Goal: Use online tool/utility: Utilize a website feature to perform a specific function

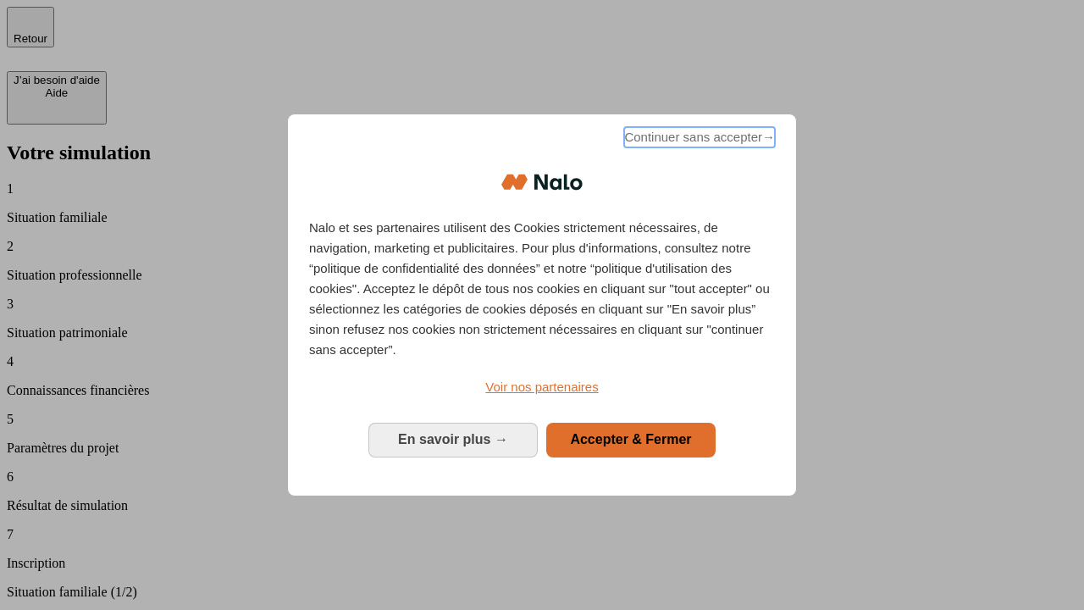
click at [698, 140] on span "Continuer sans accepter →" at bounding box center [699, 137] width 151 height 20
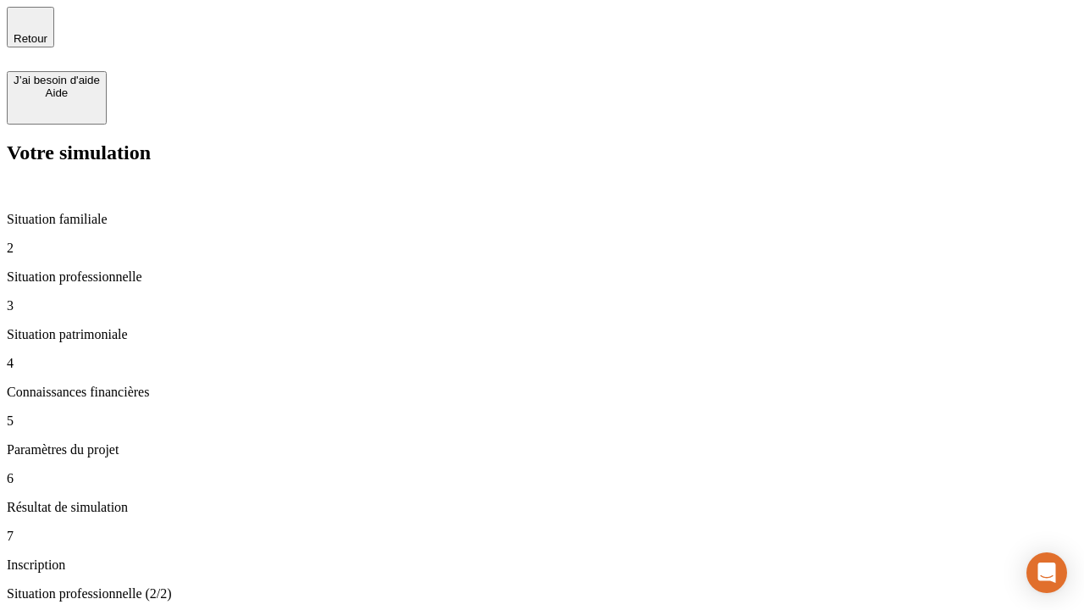
type input "30 000"
type input "1 000"
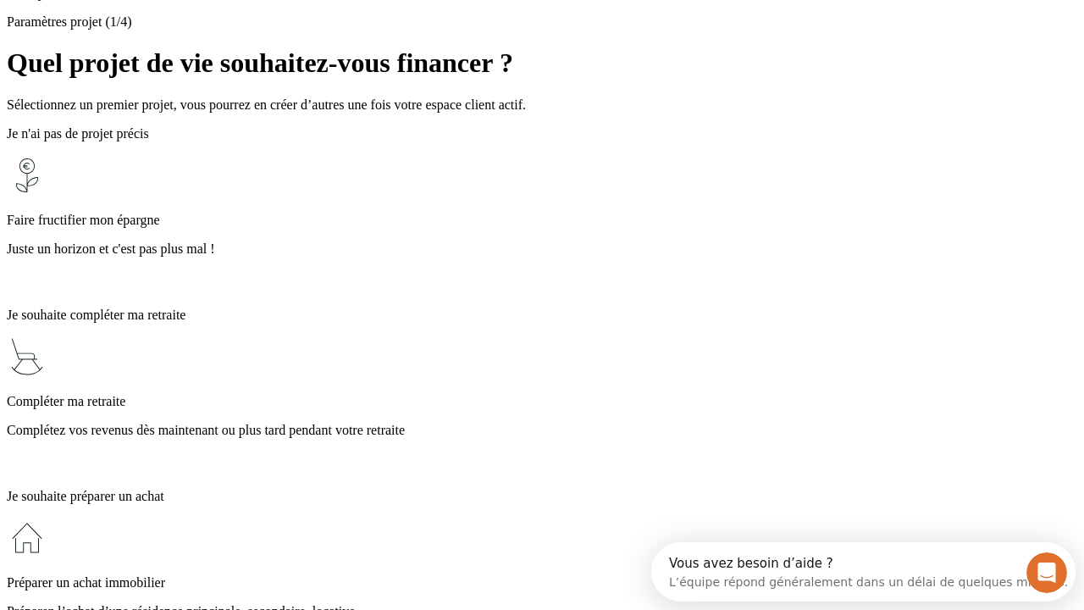
scroll to position [32, 0]
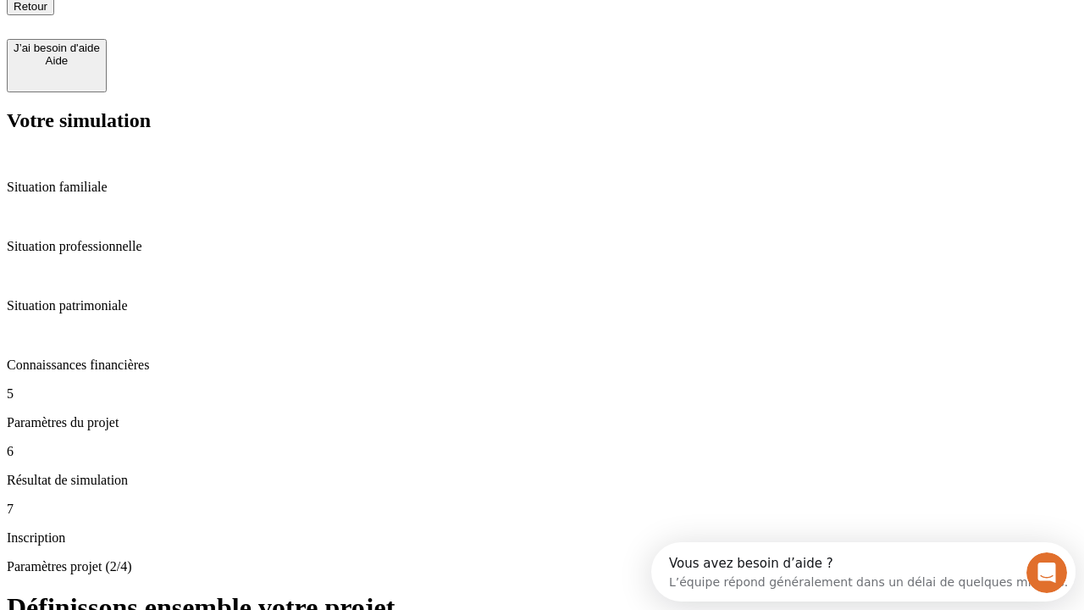
type input "65"
type input "5 000"
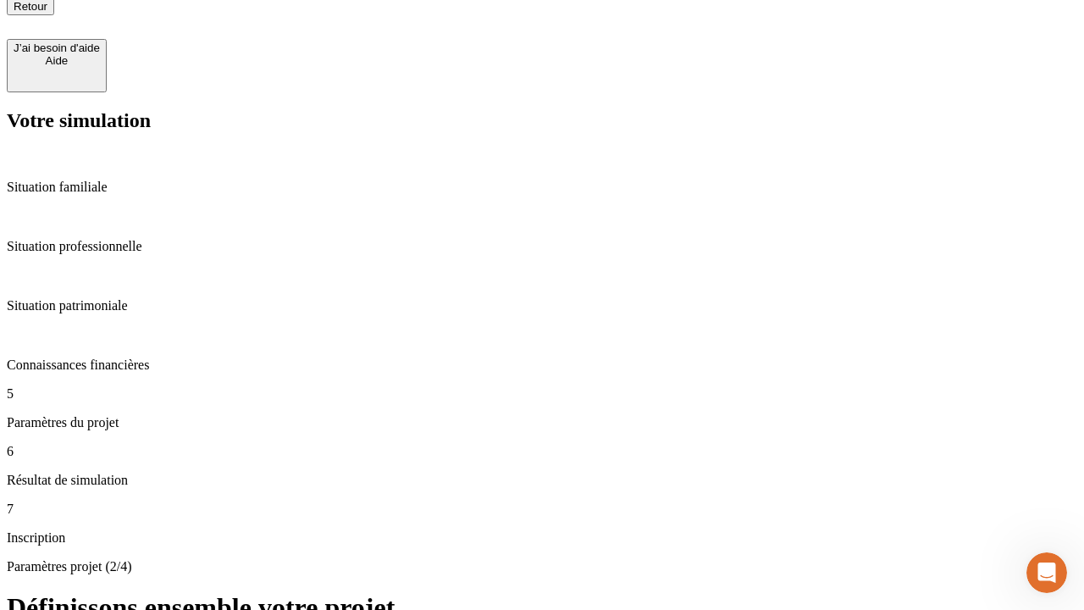
scroll to position [17, 0]
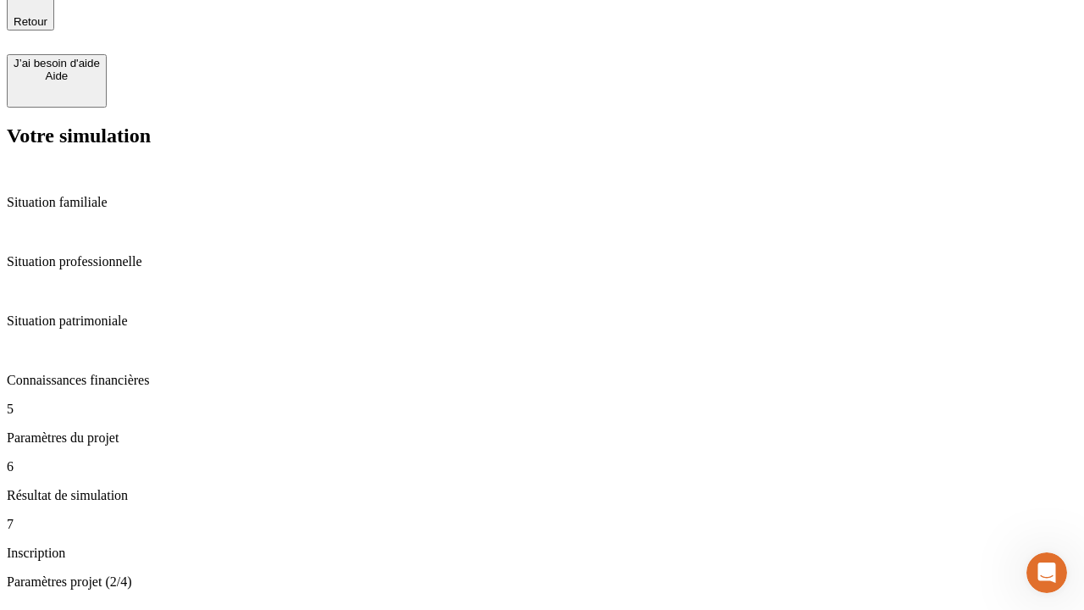
type input "640"
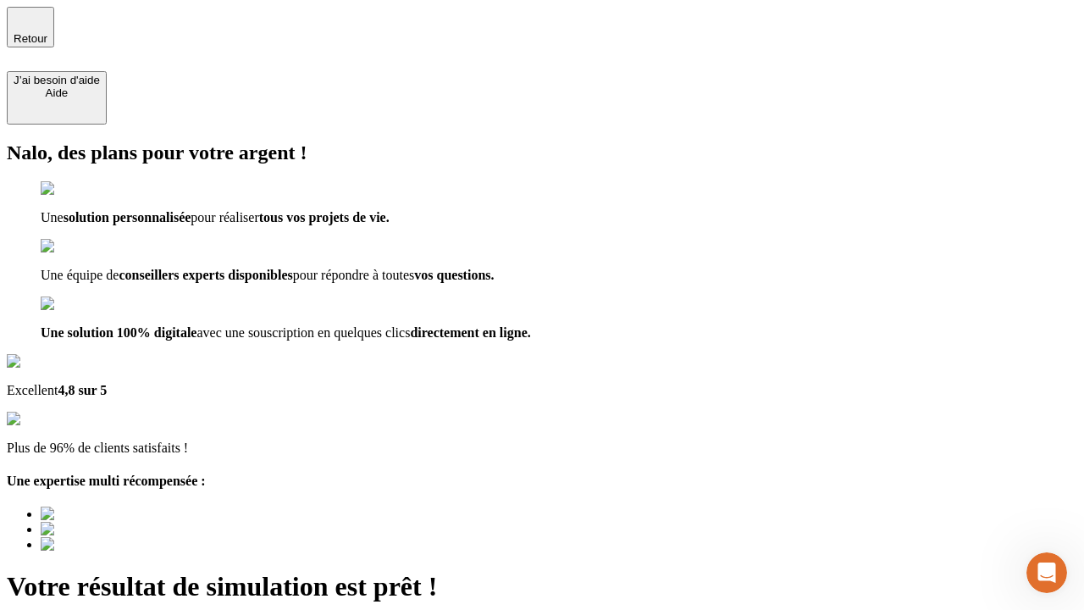
type input "[EMAIL_ADDRESS][DOMAIN_NAME]"
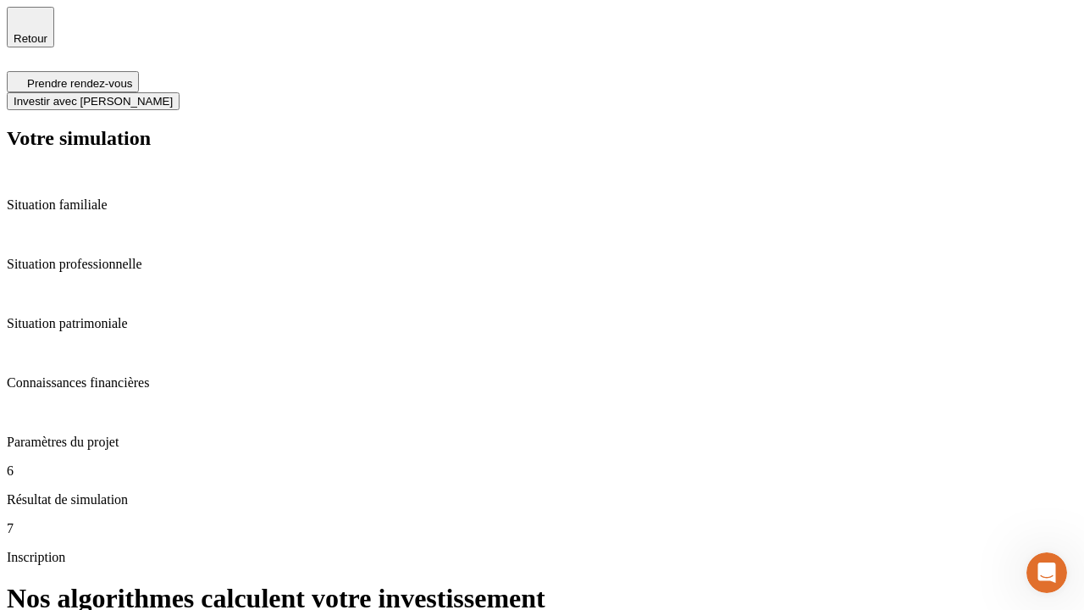
scroll to position [7, 0]
